Goal: Task Accomplishment & Management: Complete application form

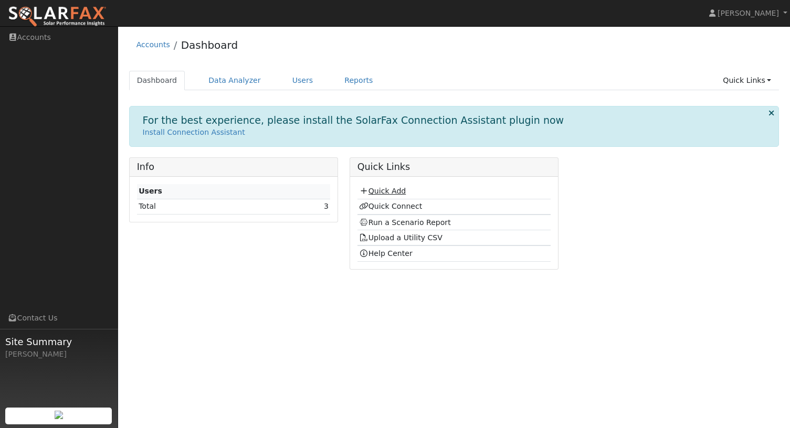
click at [375, 188] on link "Quick Add" at bounding box center [382, 191] width 47 height 8
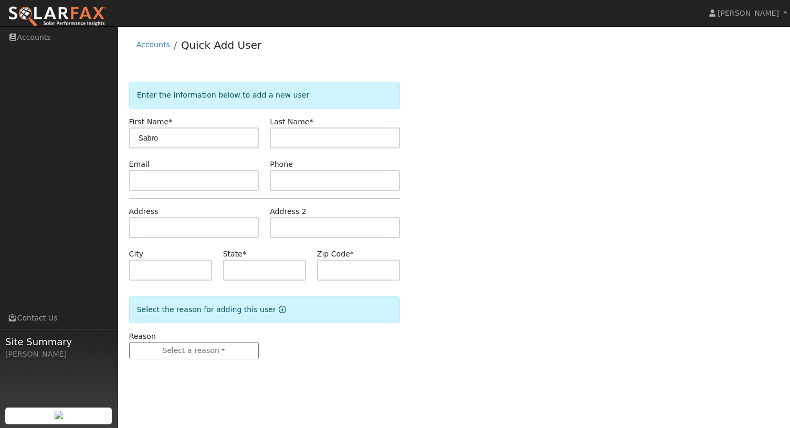
type input "Sabro"
type input "[PERSON_NAME]"
click at [333, 185] on input "text" at bounding box center [335, 180] width 130 height 21
paste input "(909) 553-1461"
type input "(909) 553-1461"
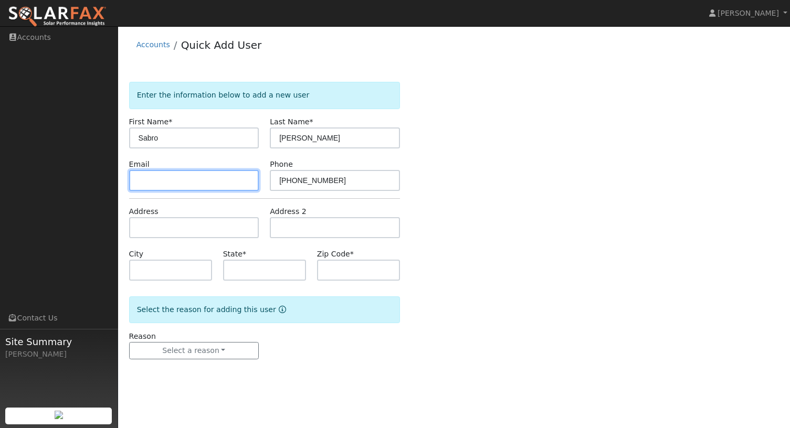
click at [205, 184] on input "text" at bounding box center [194, 180] width 130 height 21
paste input "sabrofoster@me.com"
type input "sabrofoster@me.com"
click at [732, 74] on div "Enter the information below to add a new user First Name * Sabro Last Name * Fo…" at bounding box center [453, 226] width 661 height 310
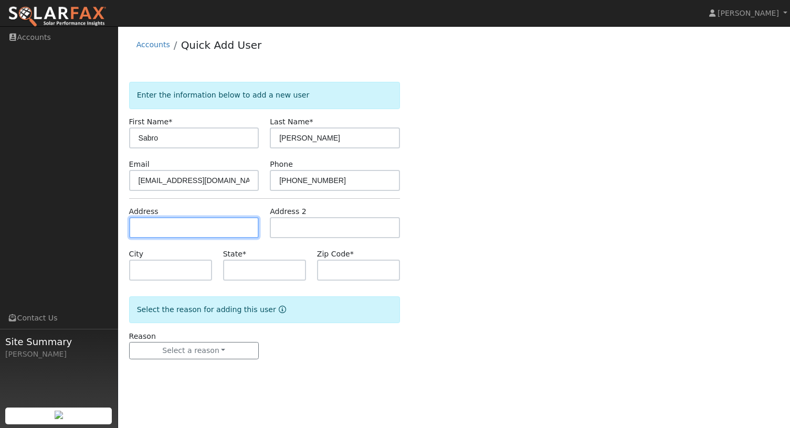
click at [179, 226] on input "text" at bounding box center [194, 227] width 130 height 21
paste input "33280 Sierra View Drive, Running Springs, CA 92382"
type input "[STREET_ADDRESS]"
type input "Running Springs"
type input "CA"
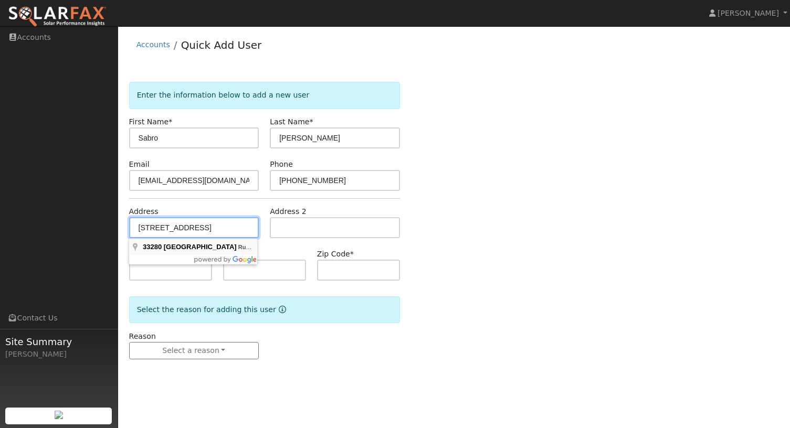
type input "92382"
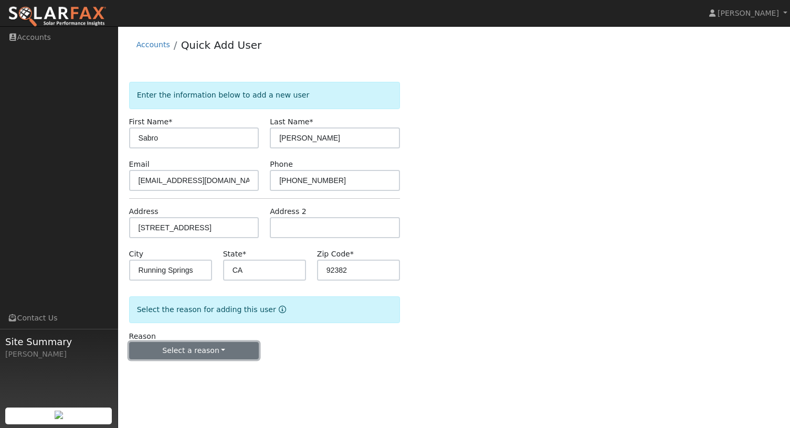
click at [205, 348] on button "Select a reason" at bounding box center [194, 351] width 130 height 18
click at [182, 352] on button "Select a reason" at bounding box center [194, 351] width 130 height 18
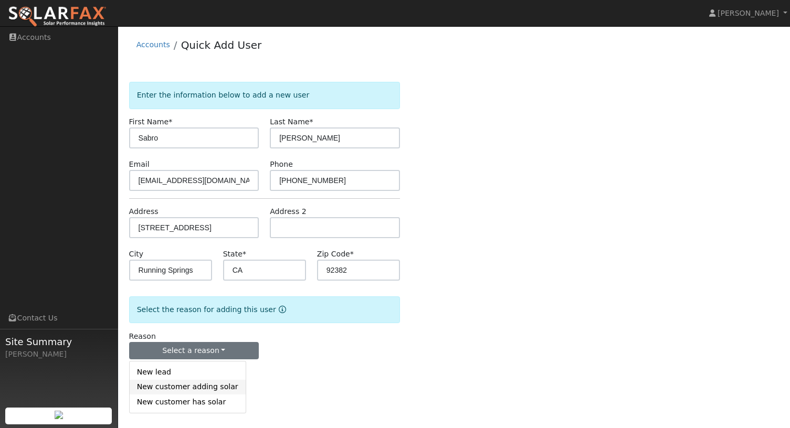
click at [161, 385] on link "New customer adding solar" at bounding box center [188, 387] width 116 height 15
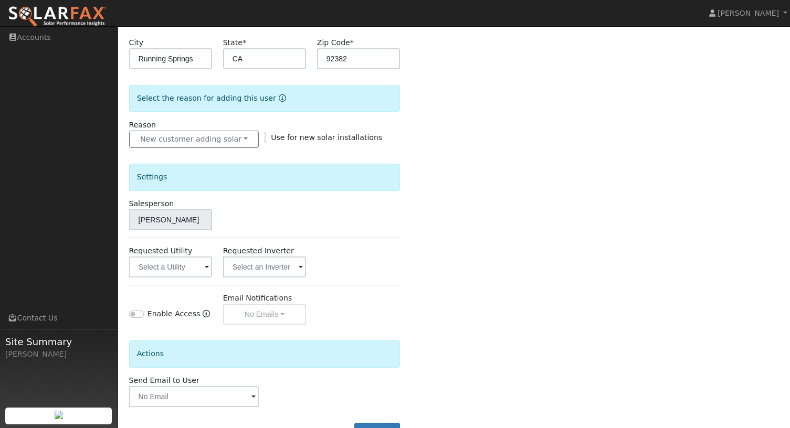
scroll to position [250, 0]
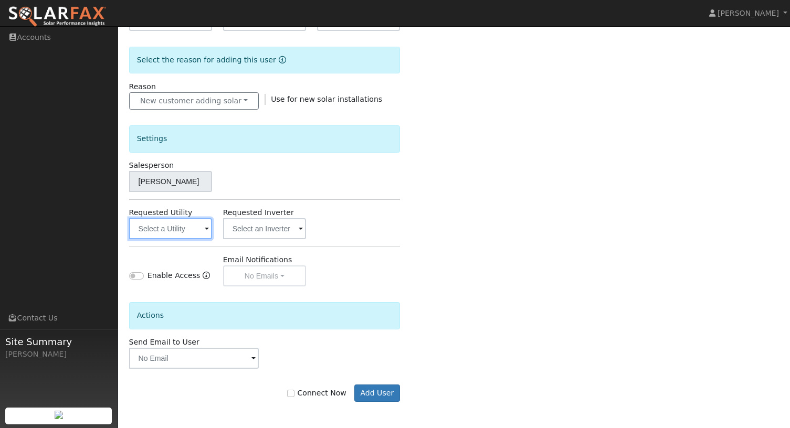
click at [191, 234] on input "text" at bounding box center [170, 228] width 83 height 21
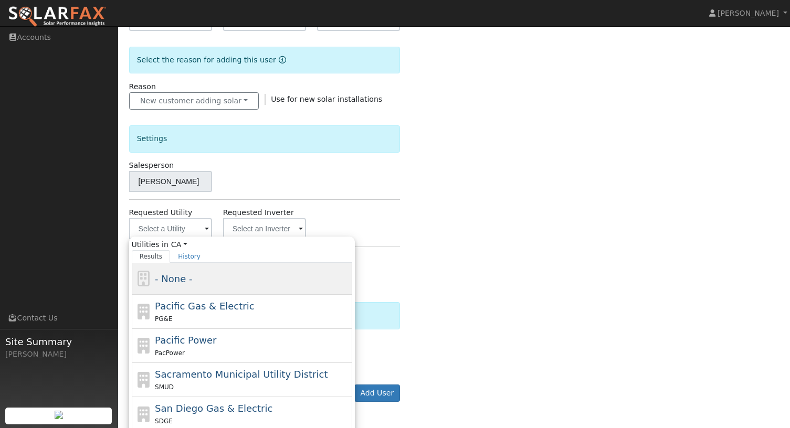
click at [178, 273] on span "- None -" at bounding box center [173, 278] width 37 height 11
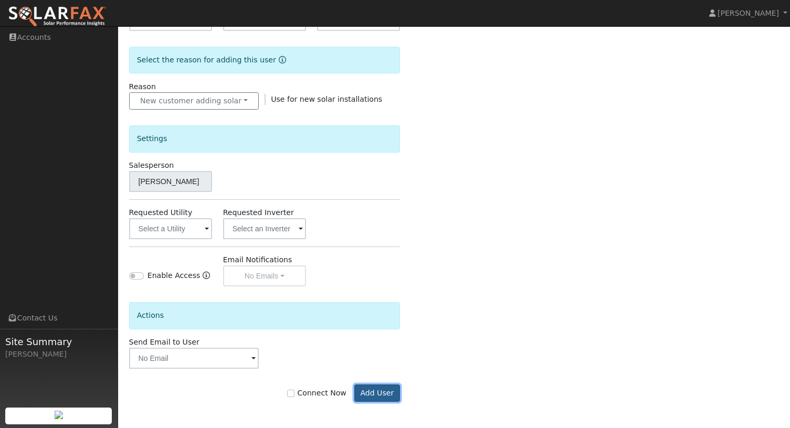
click at [378, 396] on button "Add User" at bounding box center [377, 394] width 46 height 18
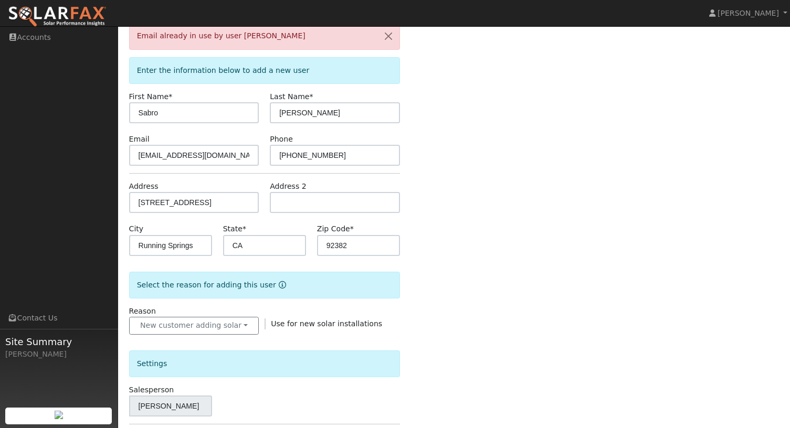
scroll to position [0, 0]
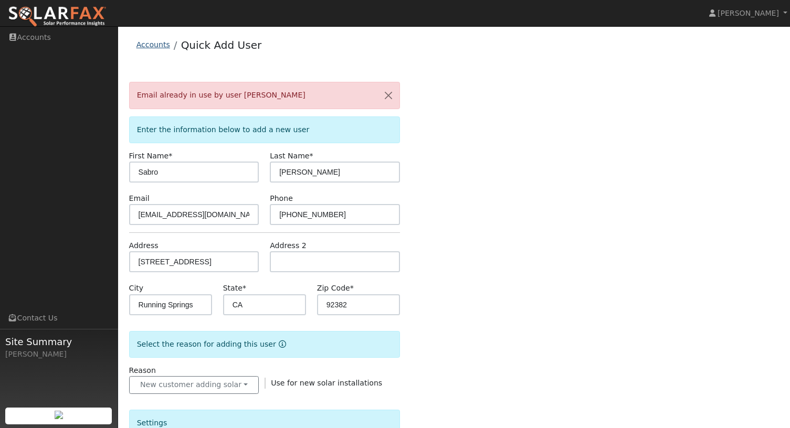
click at [138, 45] on link "Accounts" at bounding box center [153, 44] width 34 height 8
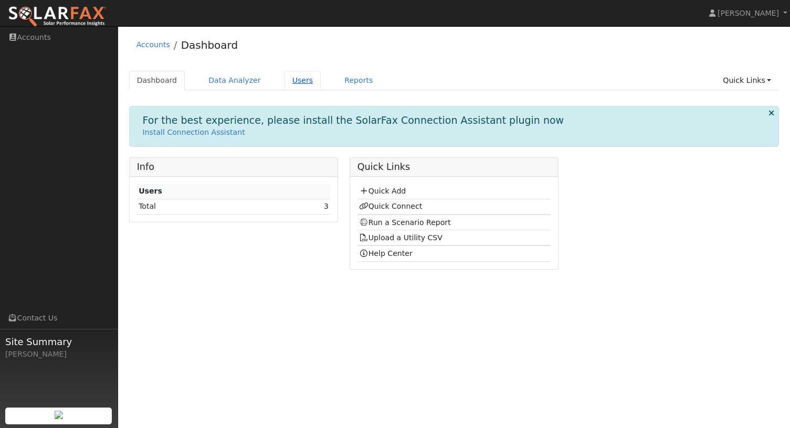
click at [291, 81] on link "Users" at bounding box center [302, 80] width 37 height 19
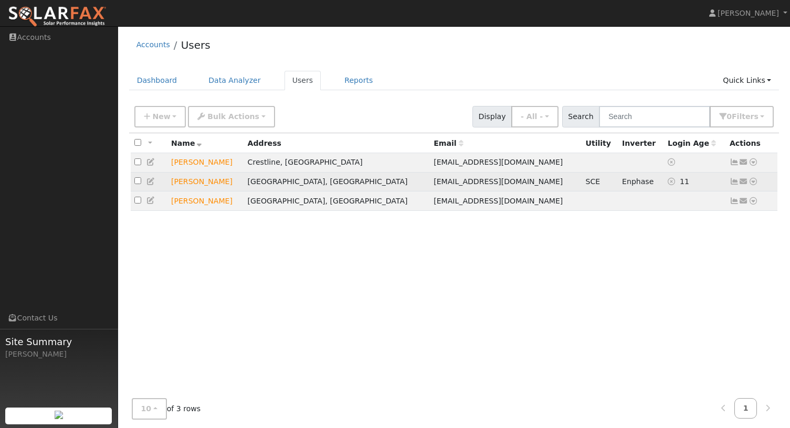
click at [735, 182] on icon at bounding box center [734, 181] width 9 height 7
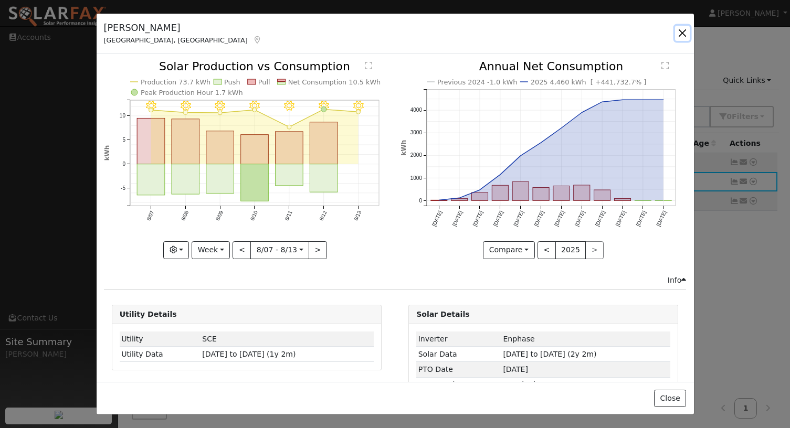
click at [682, 32] on button "button" at bounding box center [682, 33] width 15 height 15
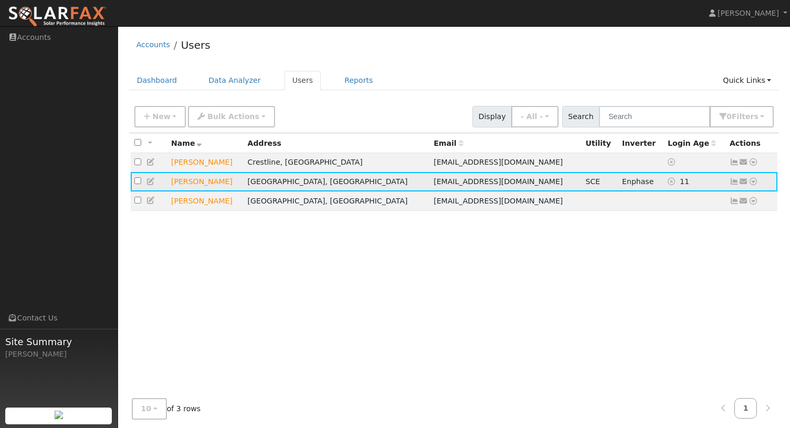
click at [752, 181] on icon at bounding box center [752, 181] width 9 height 7
click at [709, 199] on link "Data Analyzer" at bounding box center [719, 200] width 76 height 15
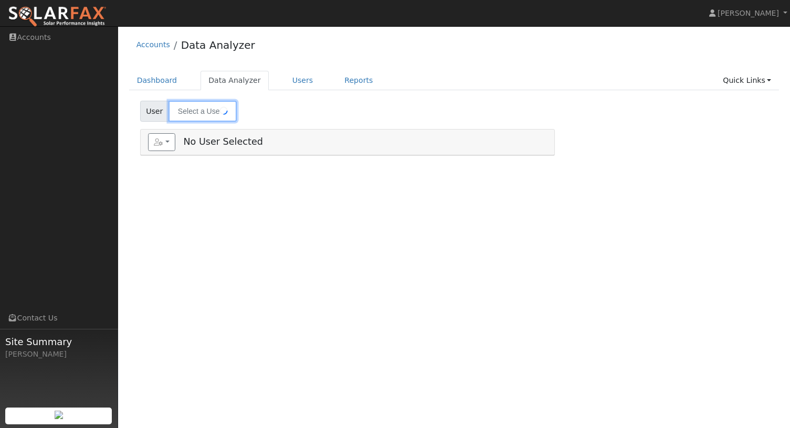
type input "[PERSON_NAME]"
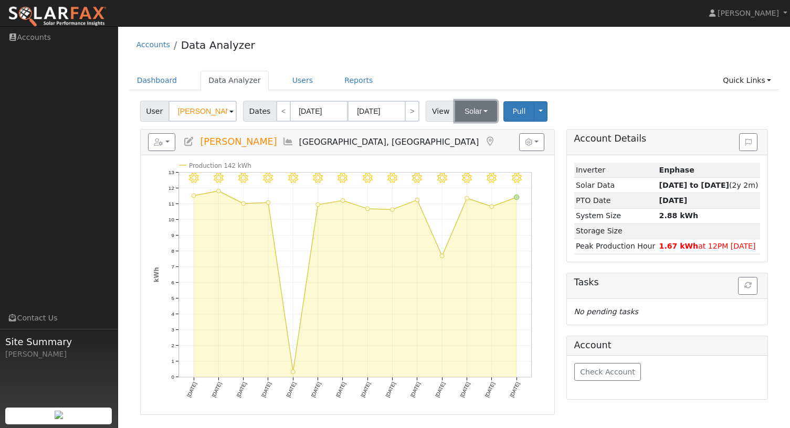
click at [477, 111] on button "Solar" at bounding box center [476, 111] width 42 height 21
click at [516, 73] on ul "Dashboard Data Analyzer Users Reports Quick Links Quick Add Quick Connect Run a…" at bounding box center [454, 80] width 650 height 19
click at [292, 81] on link "Users" at bounding box center [302, 80] width 37 height 19
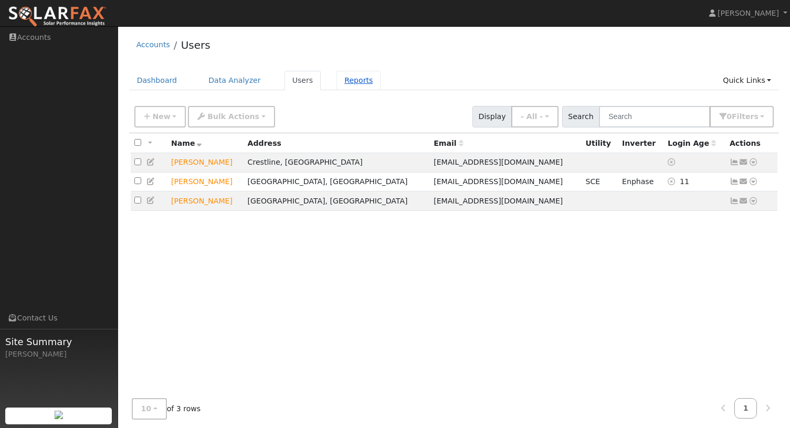
click at [354, 82] on link "Reports" at bounding box center [358, 80] width 44 height 19
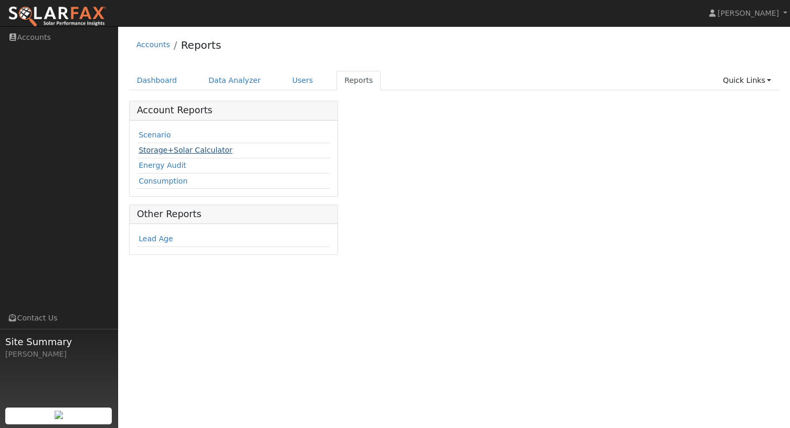
click at [202, 151] on link "Storage+Solar Calculator" at bounding box center [186, 150] width 94 height 8
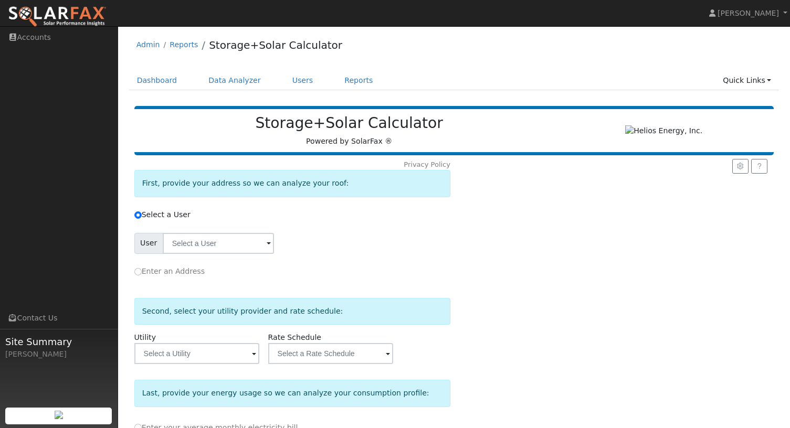
click at [267, 248] on span at bounding box center [269, 244] width 4 height 12
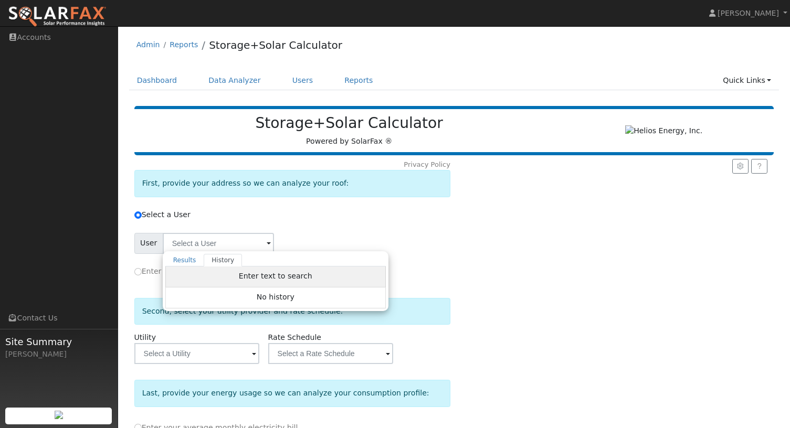
click at [279, 279] on span "Enter text to search" at bounding box center [275, 276] width 73 height 8
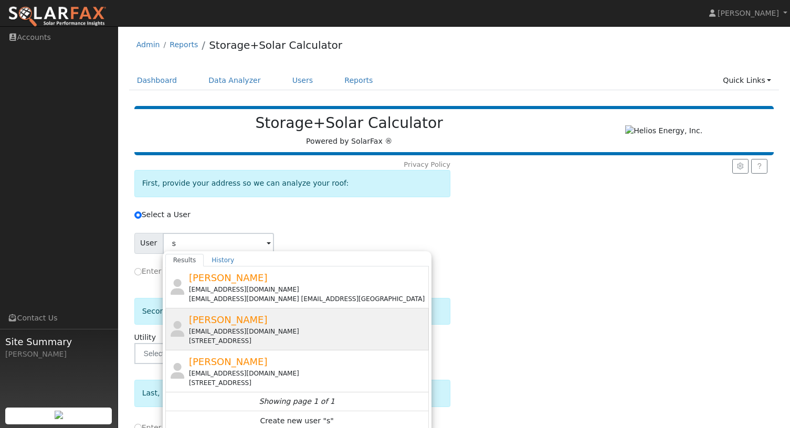
click at [234, 336] on div "[EMAIL_ADDRESS][DOMAIN_NAME]" at bounding box center [308, 331] width 238 height 9
type input "[PERSON_NAME]"
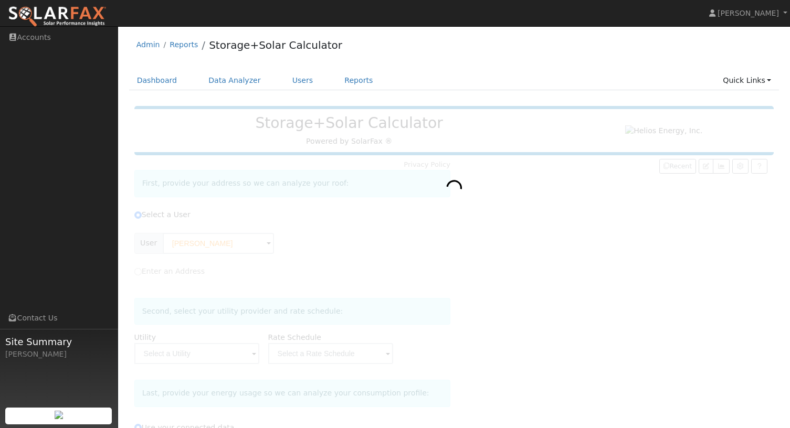
type input "Southern [US_STATE] Edison"
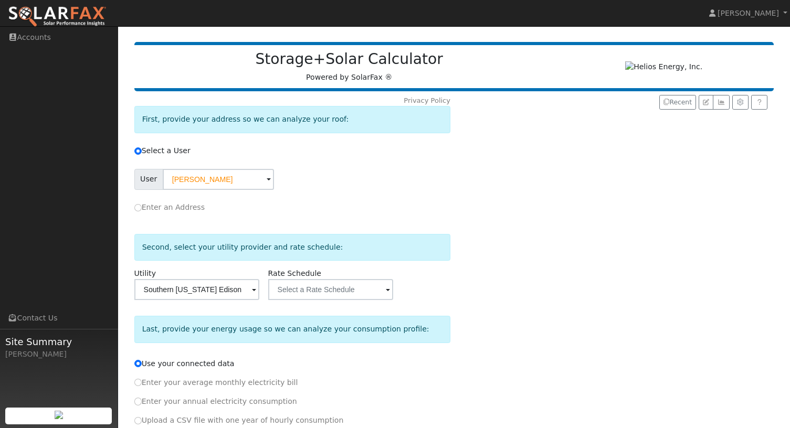
scroll to position [117, 0]
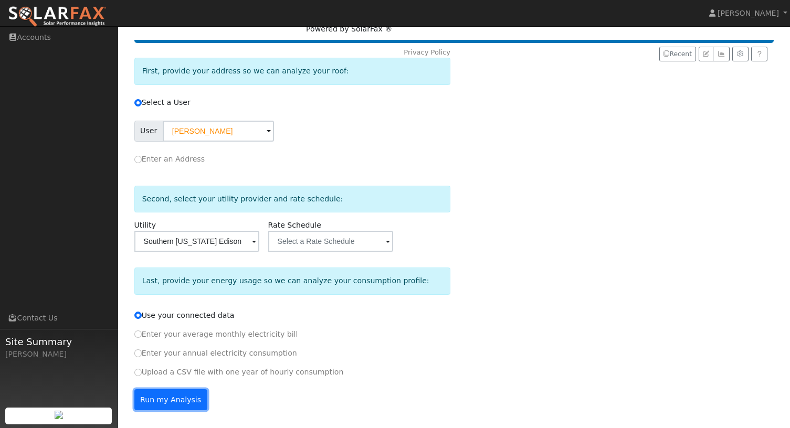
click at [162, 398] on button "Run my Analysis" at bounding box center [170, 399] width 73 height 21
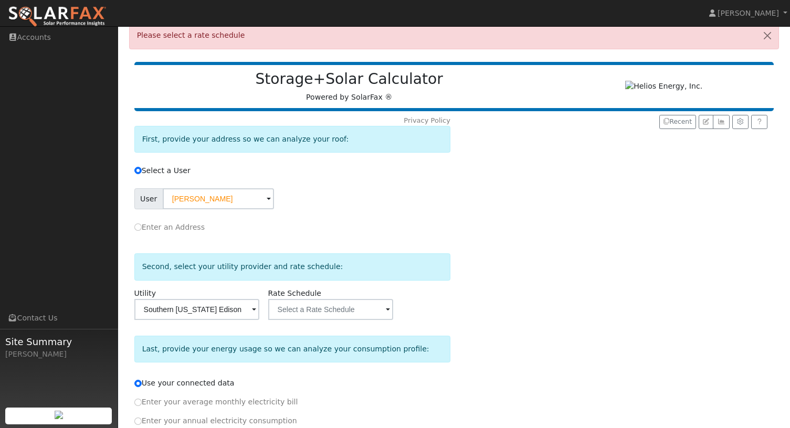
scroll to position [151, 0]
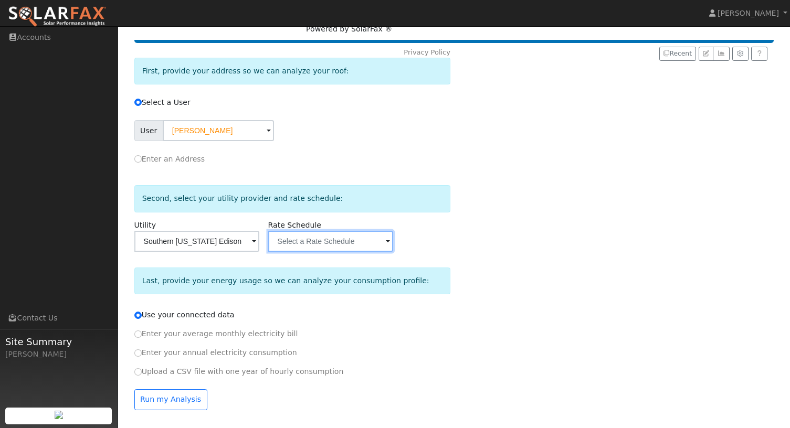
click at [274, 141] on input "text" at bounding box center [218, 130] width 111 height 21
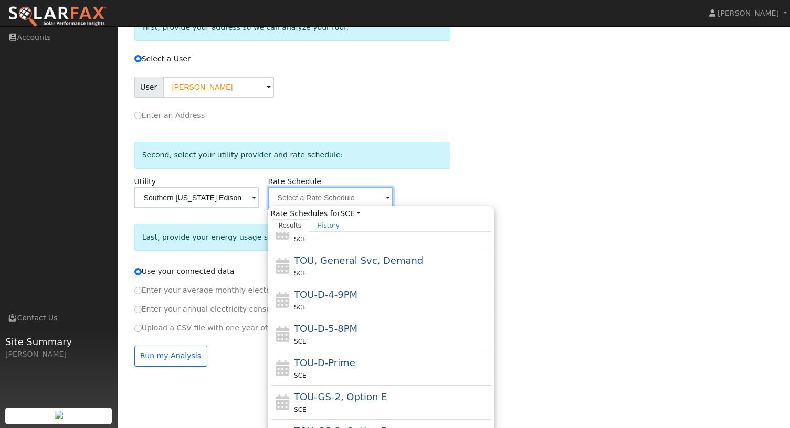
scroll to position [277, 0]
